Goal: Communication & Community: Share content

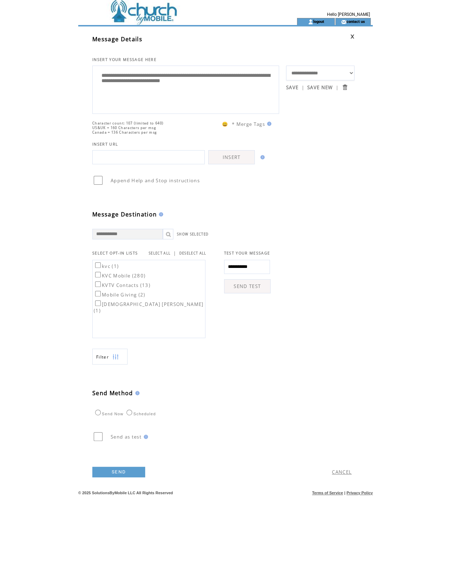
type textarea "**********"
click at [102, 279] on label "KVC Mobile (280)" at bounding box center [120, 276] width 52 height 6
click at [94, 288] on label "KVTV Contacts (13)" at bounding box center [122, 285] width 57 height 6
click at [126, 478] on link "SEND" at bounding box center [118, 472] width 53 height 11
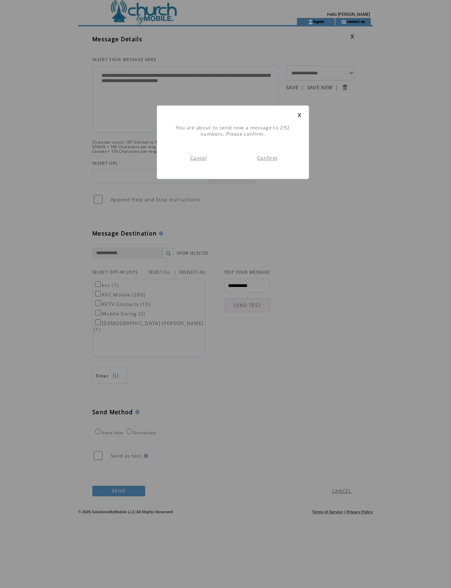
click at [274, 161] on link "Confirm" at bounding box center [267, 158] width 20 height 6
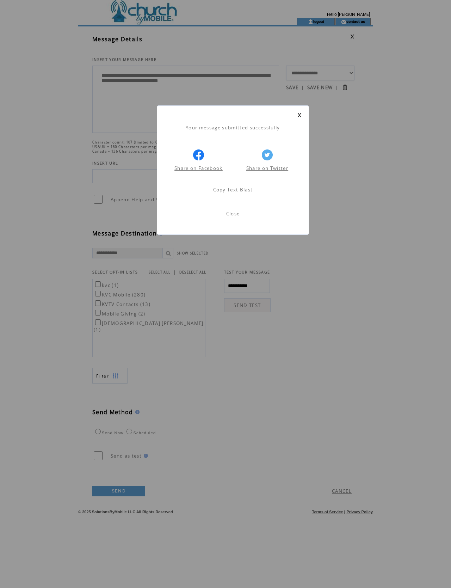
click at [236, 217] on link "Close" at bounding box center [233, 214] width 14 height 6
